Goal: Information Seeking & Learning: Check status

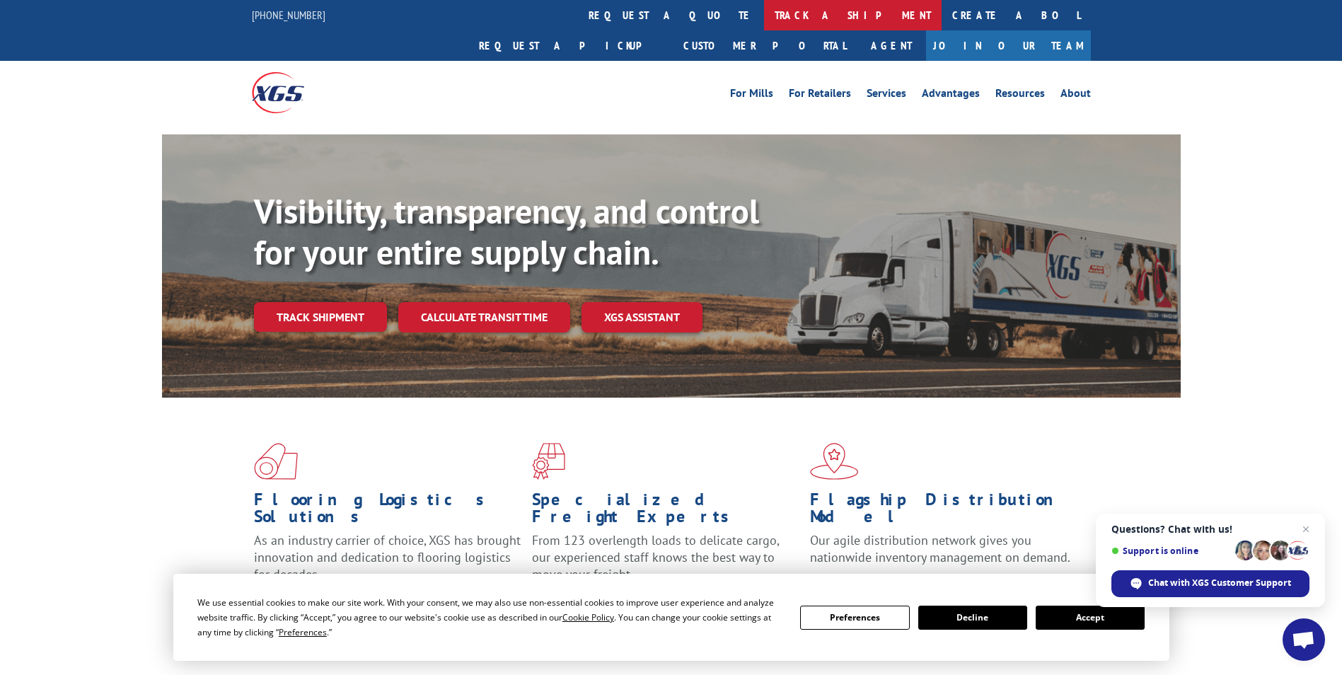
click at [764, 17] on link "track a shipment" at bounding box center [853, 15] width 178 height 30
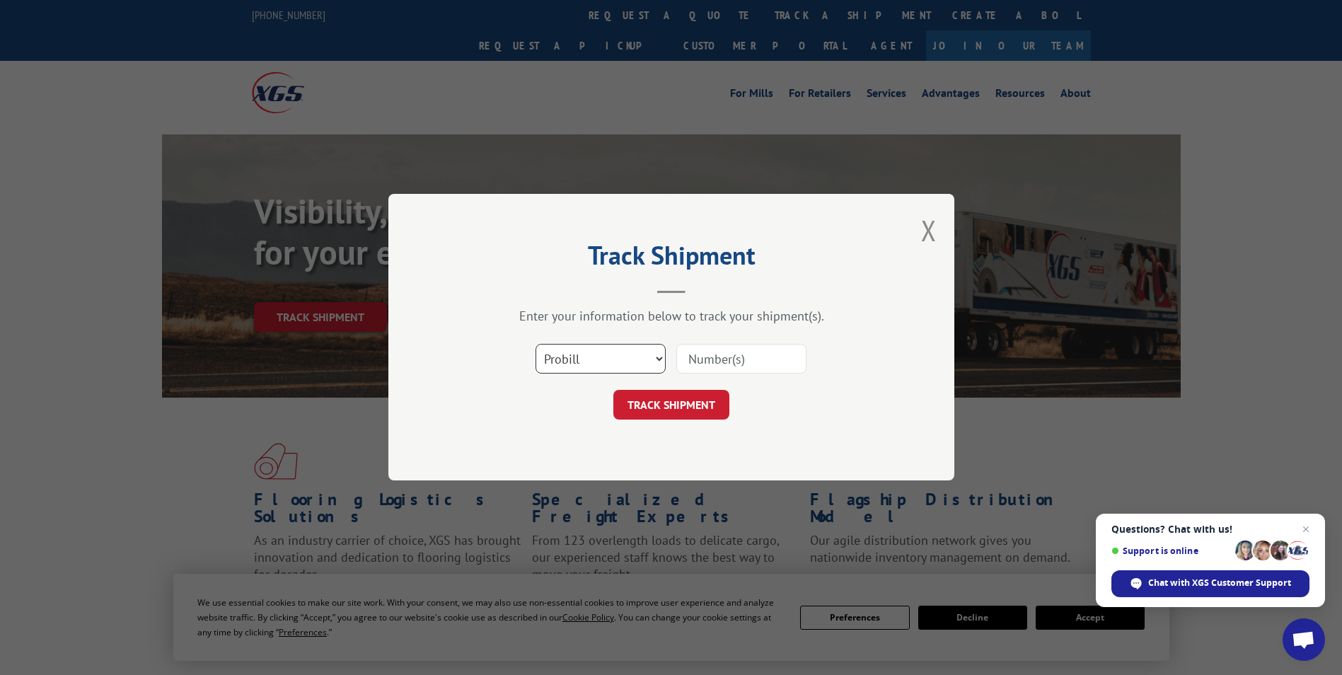
click at [591, 357] on select "Select category... Probill BOL PO" at bounding box center [601, 360] width 130 height 30
select select "po"
click at [536, 345] on select "Select category... Probill BOL PO" at bounding box center [601, 360] width 130 height 30
click at [724, 354] on input at bounding box center [741, 360] width 130 height 30
paste input "41517614"
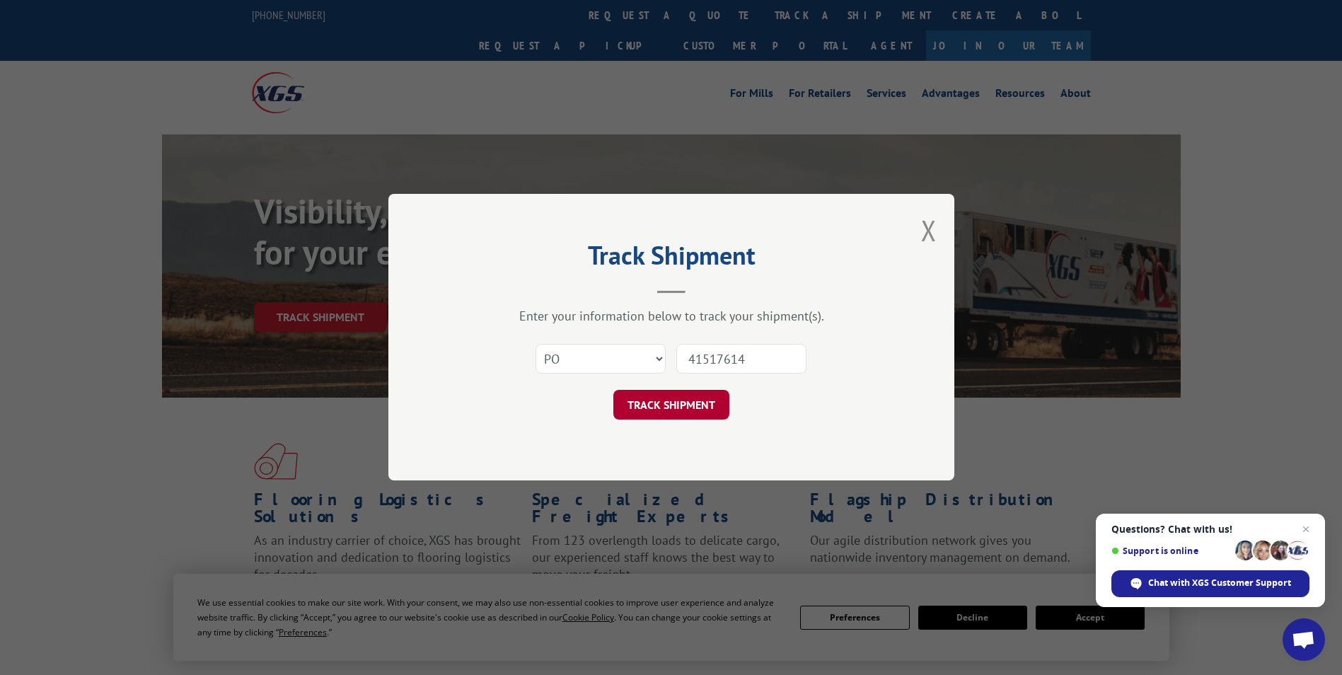
type input "41517614"
click at [684, 407] on button "TRACK SHIPMENT" at bounding box center [671, 406] width 116 height 30
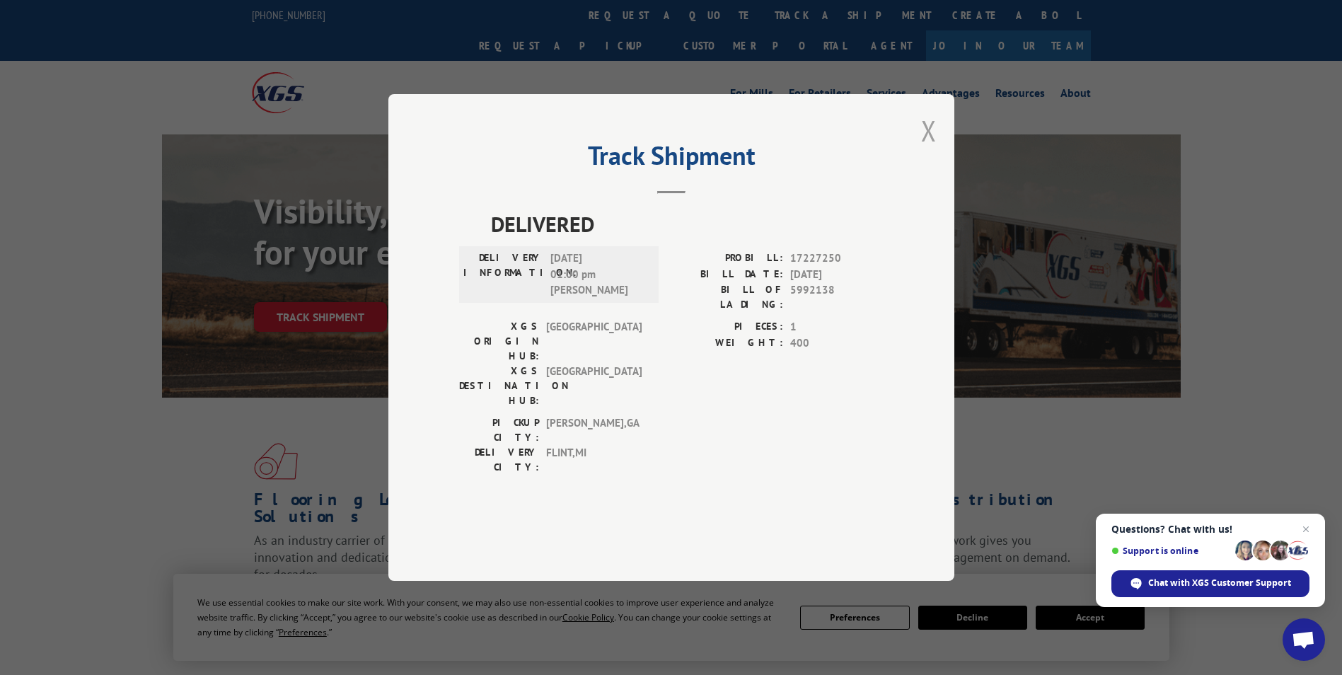
click at [929, 149] on button "Close modal" at bounding box center [929, 130] width 16 height 37
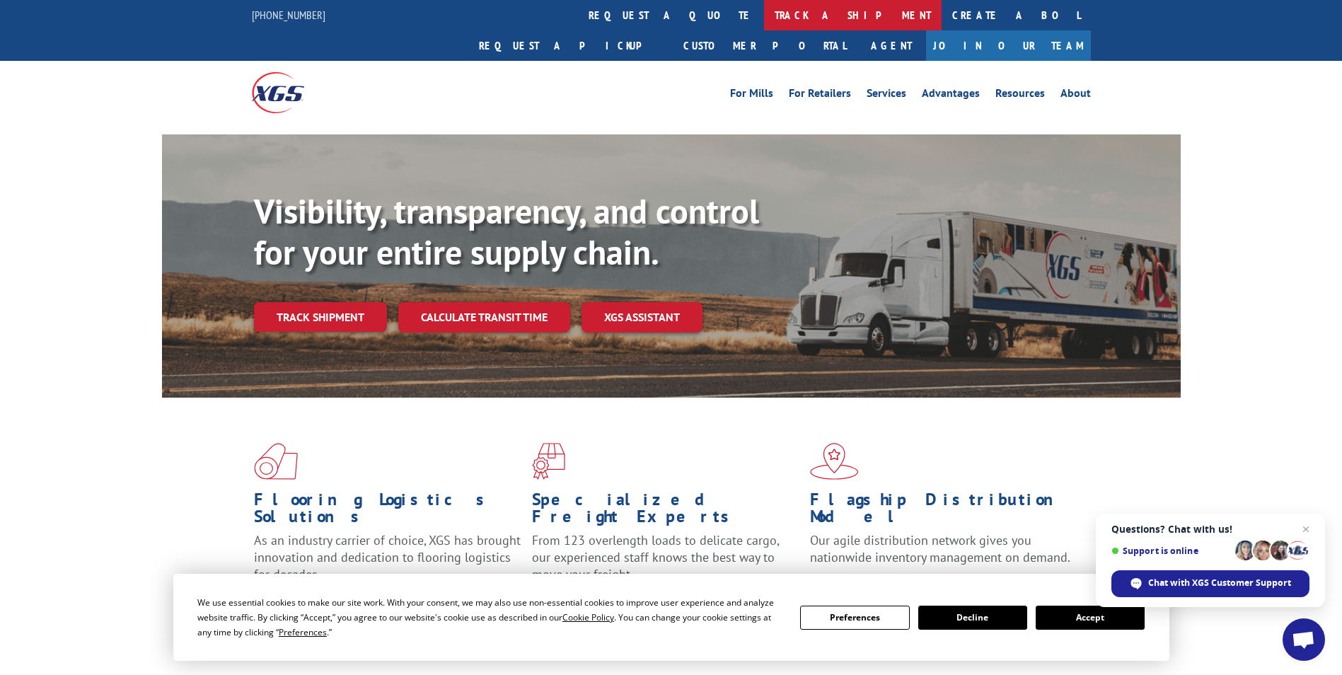
click at [764, 8] on link "track a shipment" at bounding box center [853, 15] width 178 height 30
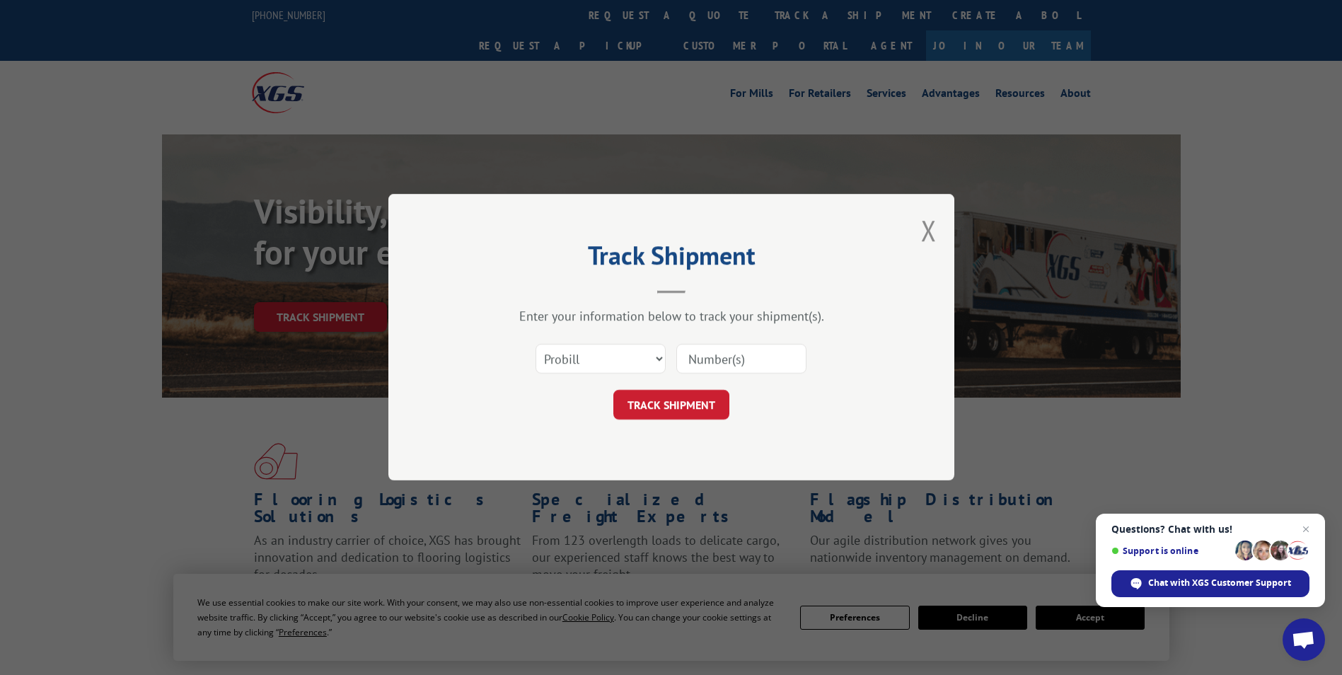
click at [600, 343] on div "Select category... Probill BOL PO" at bounding box center [600, 359] width 129 height 33
click at [587, 365] on select "Select category... Probill BOL PO" at bounding box center [601, 360] width 130 height 30
select select "po"
click at [536, 345] on select "Select category... Probill BOL PO" at bounding box center [601, 360] width 130 height 30
click at [729, 358] on input at bounding box center [741, 360] width 130 height 30
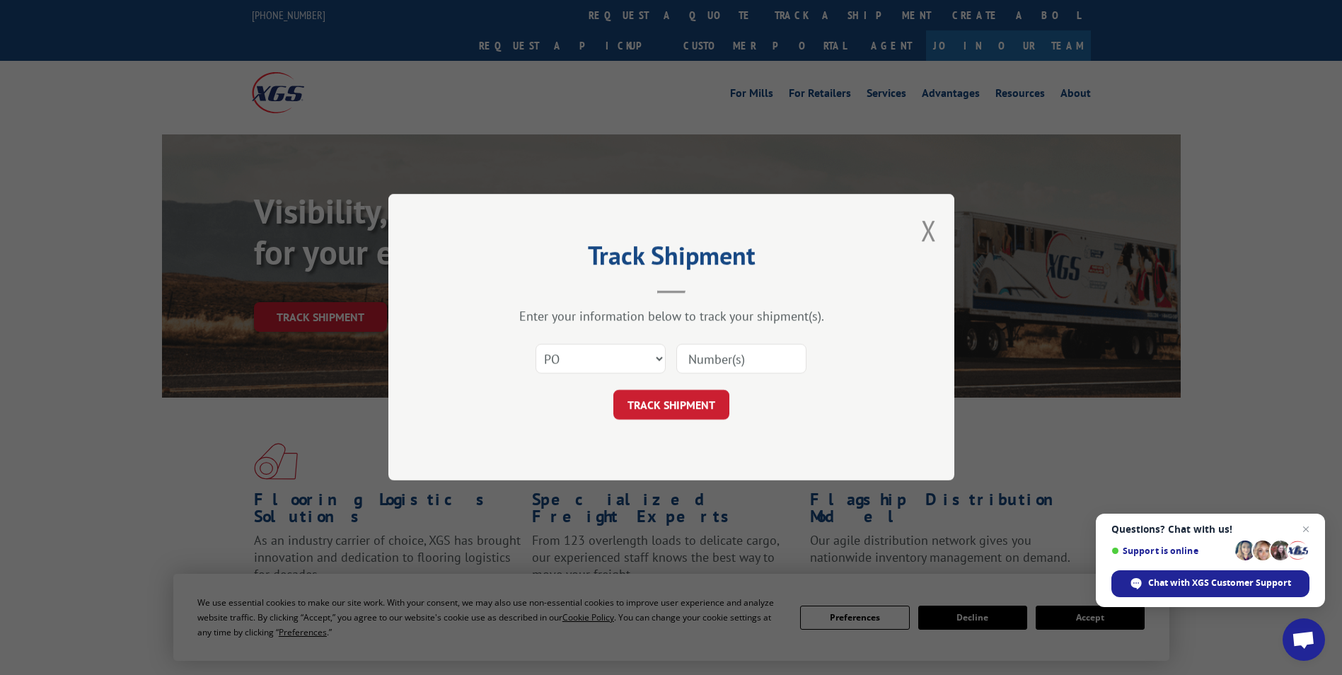
paste input "41517672"
type input "41517672"
click at [640, 386] on form "Select category... Probill BOL PO 41517672 TRACK SHIPMENT" at bounding box center [671, 378] width 424 height 84
click at [646, 398] on button "TRACK SHIPMENT" at bounding box center [671, 406] width 116 height 30
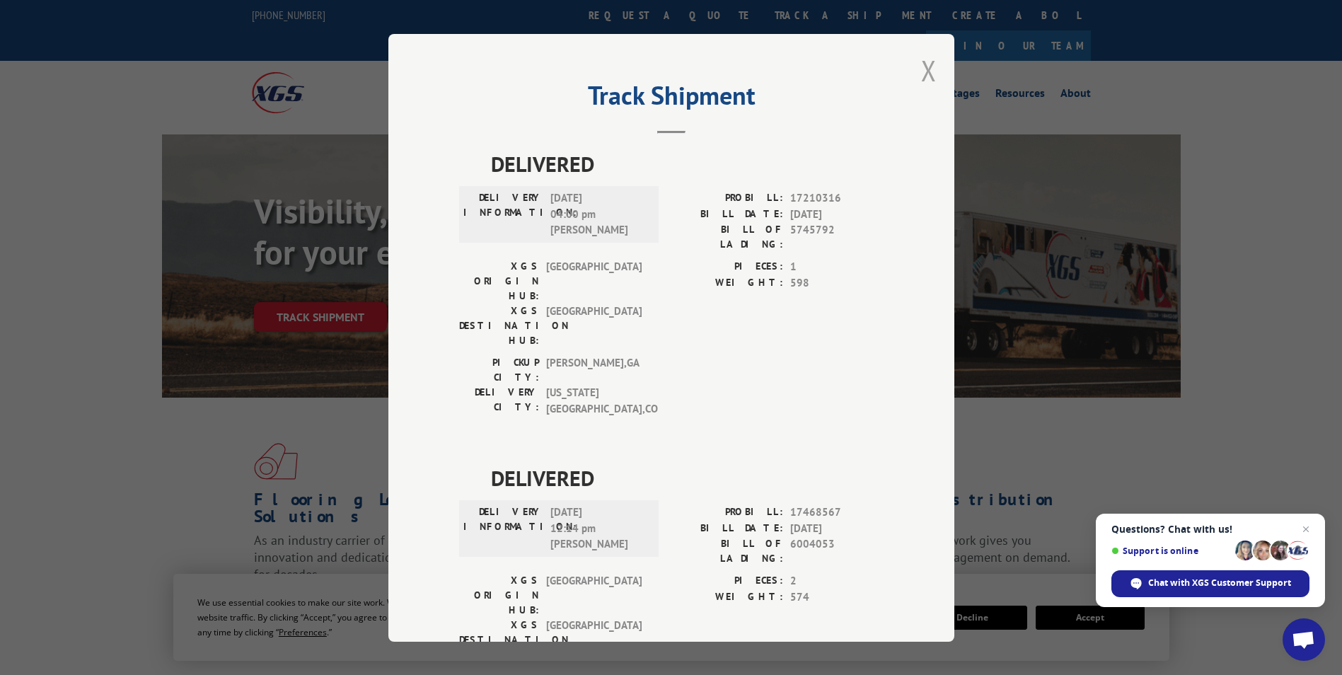
click at [921, 74] on button "Close modal" at bounding box center [929, 70] width 16 height 37
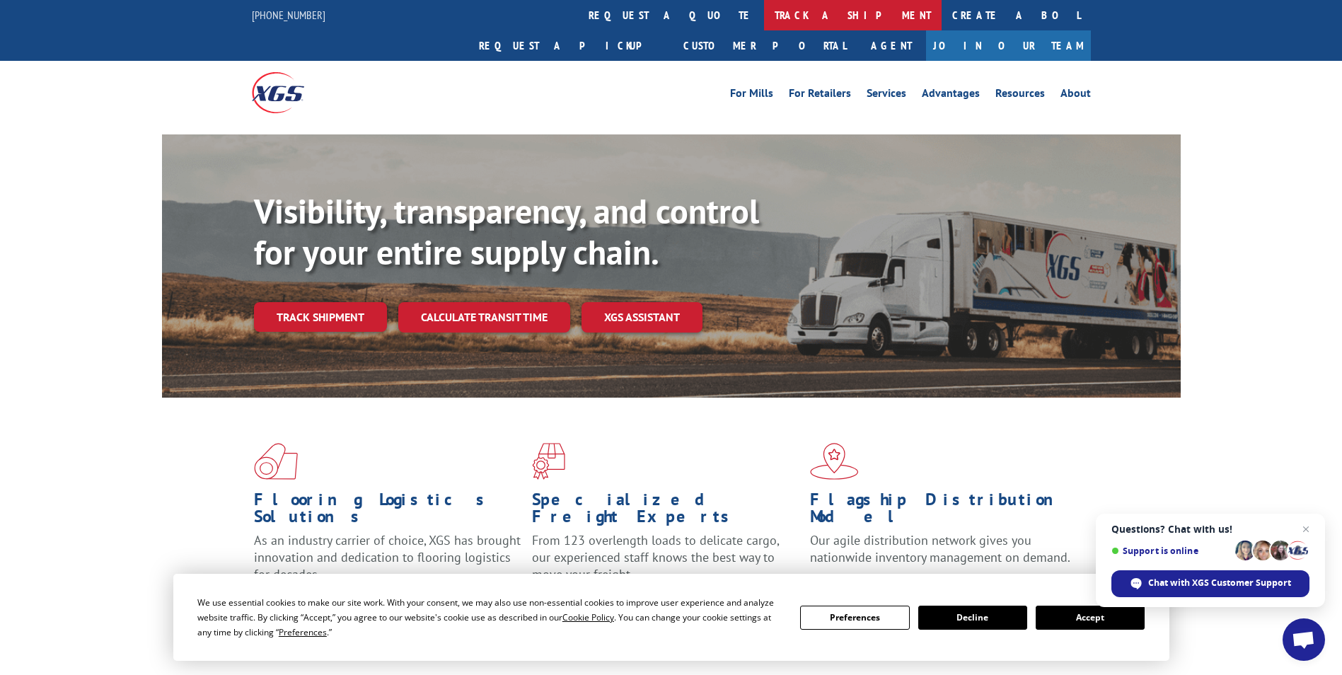
click at [764, 14] on link "track a shipment" at bounding box center [853, 15] width 178 height 30
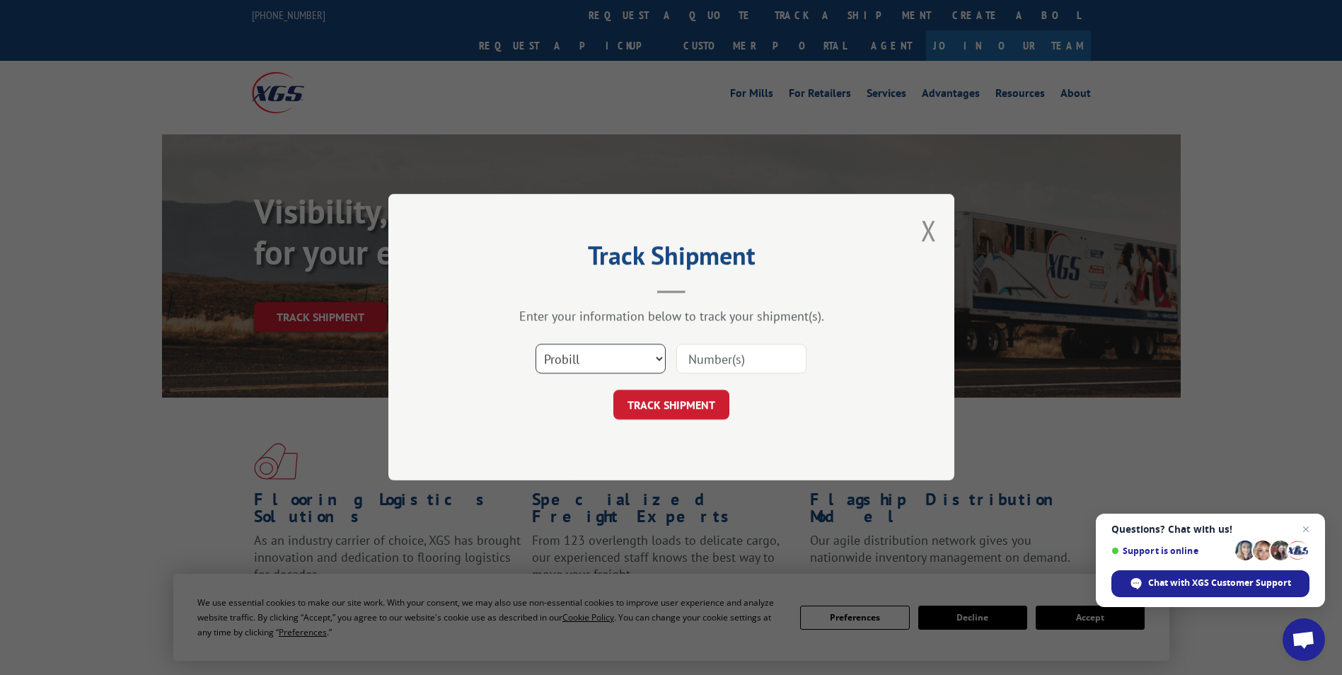
click at [592, 351] on select "Select category... Probill BOL PO" at bounding box center [601, 360] width 130 height 30
select select "po"
click at [536, 345] on select "Select category... Probill BOL PO" at bounding box center [601, 360] width 130 height 30
click at [716, 352] on input at bounding box center [741, 360] width 130 height 30
paste input "41517758"
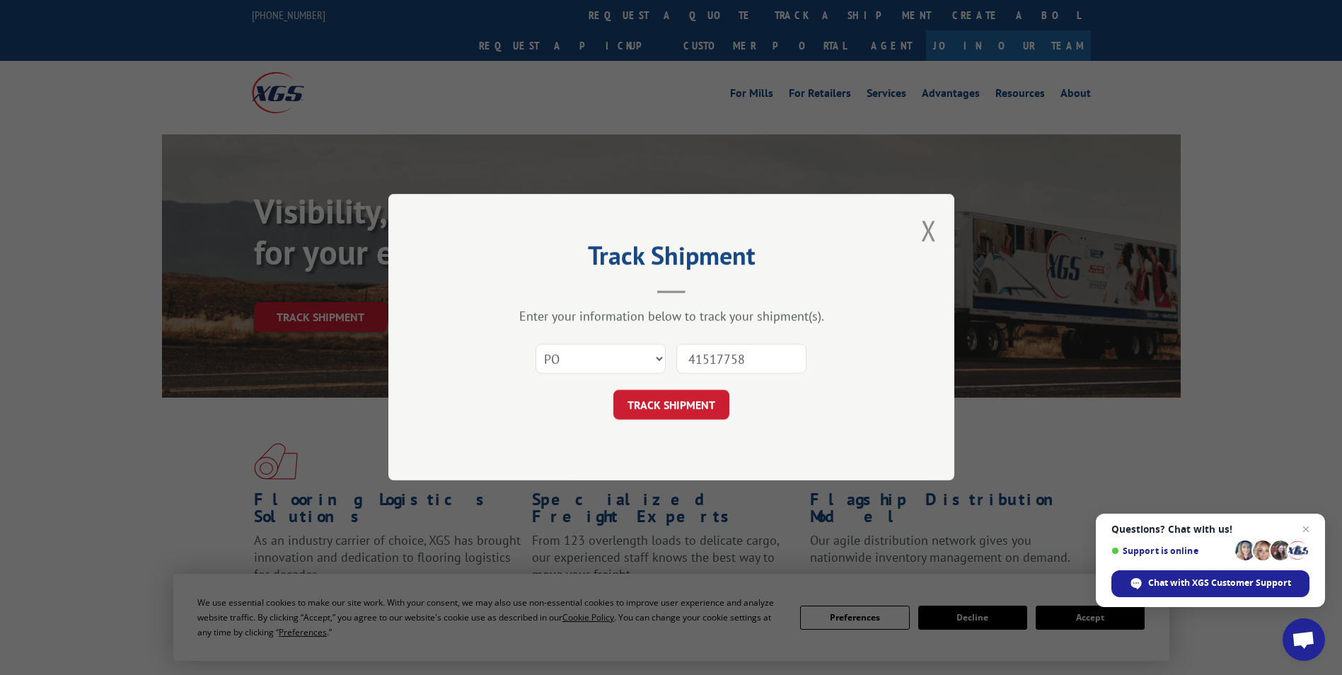
type input "41517758"
click at [692, 388] on form "Select category... Probill BOL PO 41517758 TRACK SHIPMENT" at bounding box center [671, 378] width 424 height 84
click at [681, 393] on button "TRACK SHIPMENT" at bounding box center [671, 406] width 116 height 30
